Goal: Navigation & Orientation: Find specific page/section

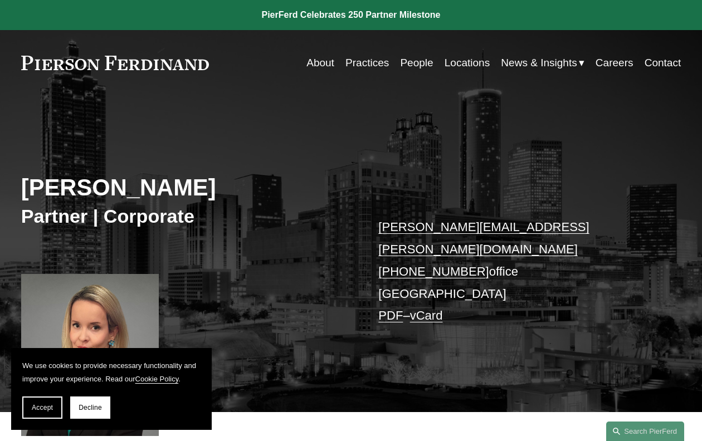
scroll to position [56, 0]
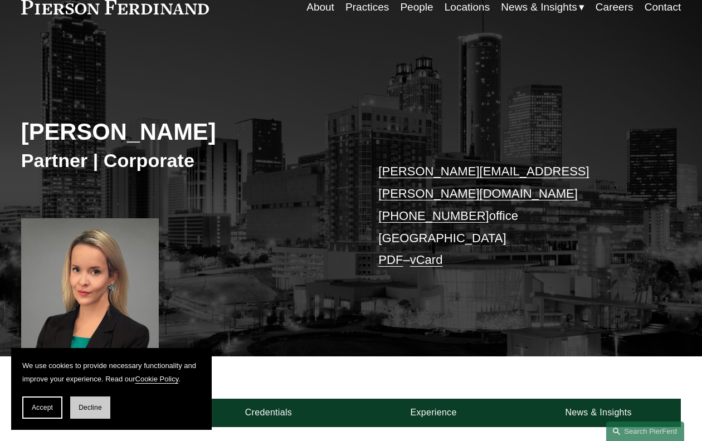
click at [94, 410] on span "Decline" at bounding box center [90, 408] width 23 height 8
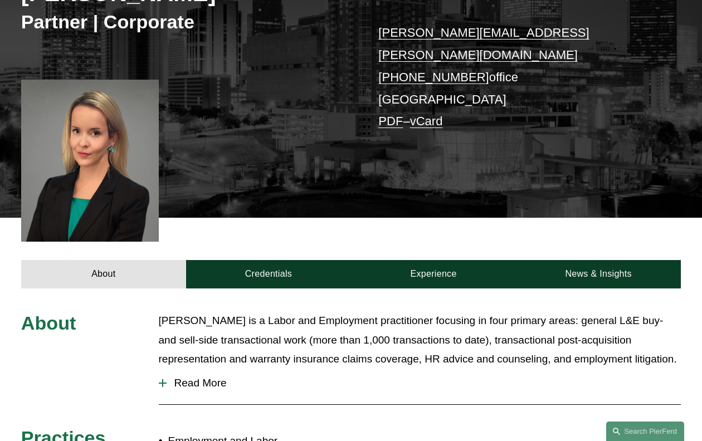
scroll to position [334, 0]
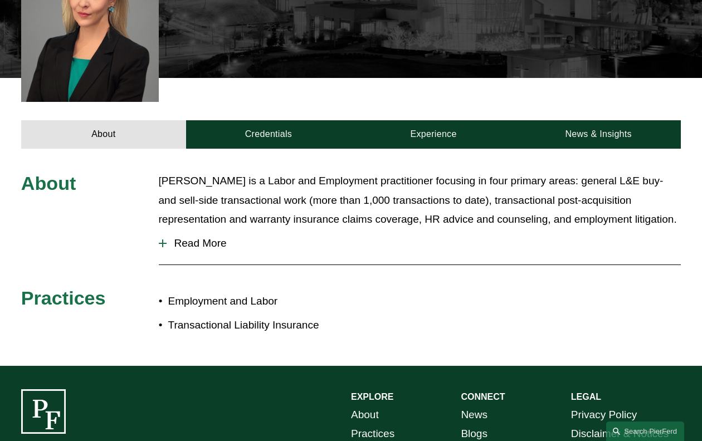
click at [213, 237] on span "Read More" at bounding box center [423, 243] width 514 height 12
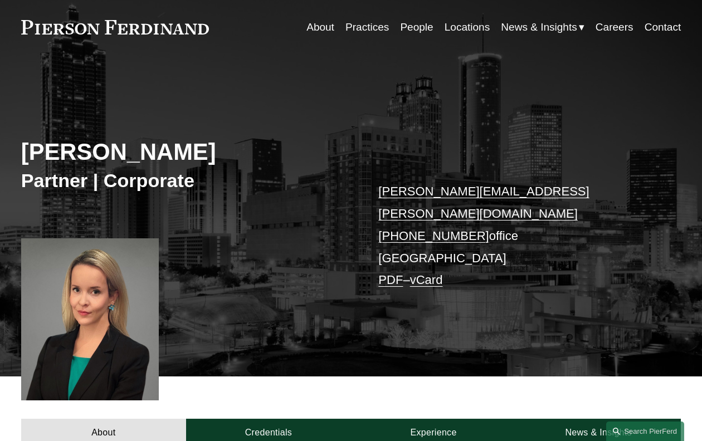
scroll to position [9, 0]
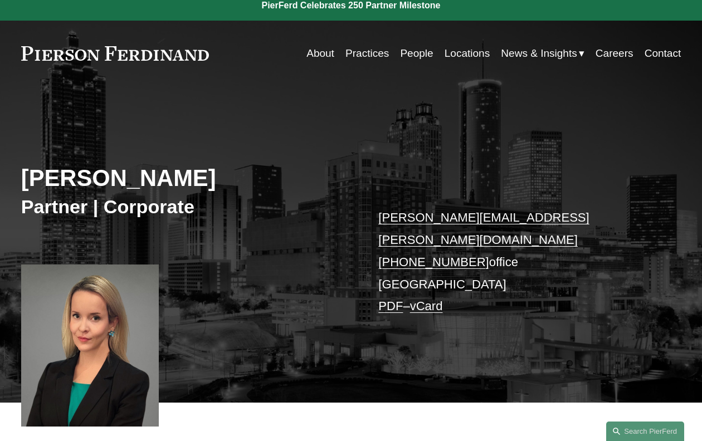
click at [420, 56] on link "People" at bounding box center [416, 53] width 33 height 21
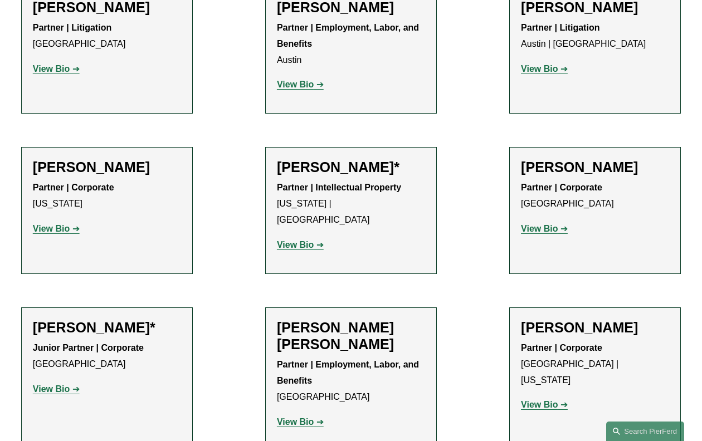
scroll to position [501, 0]
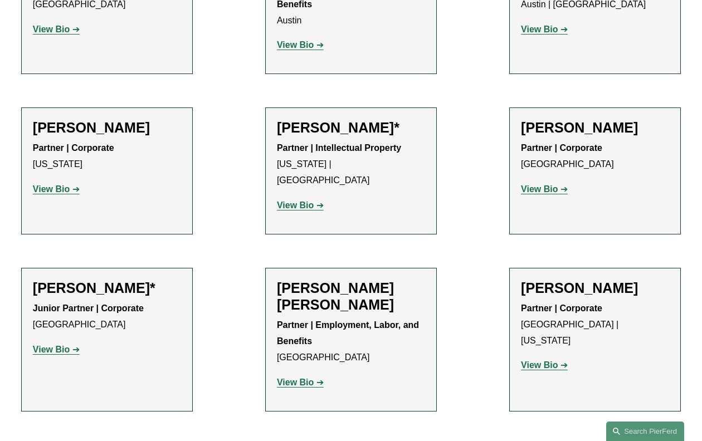
click at [58, 188] on strong "View Bio" at bounding box center [51, 188] width 37 height 9
